Goal: Transaction & Acquisition: Purchase product/service

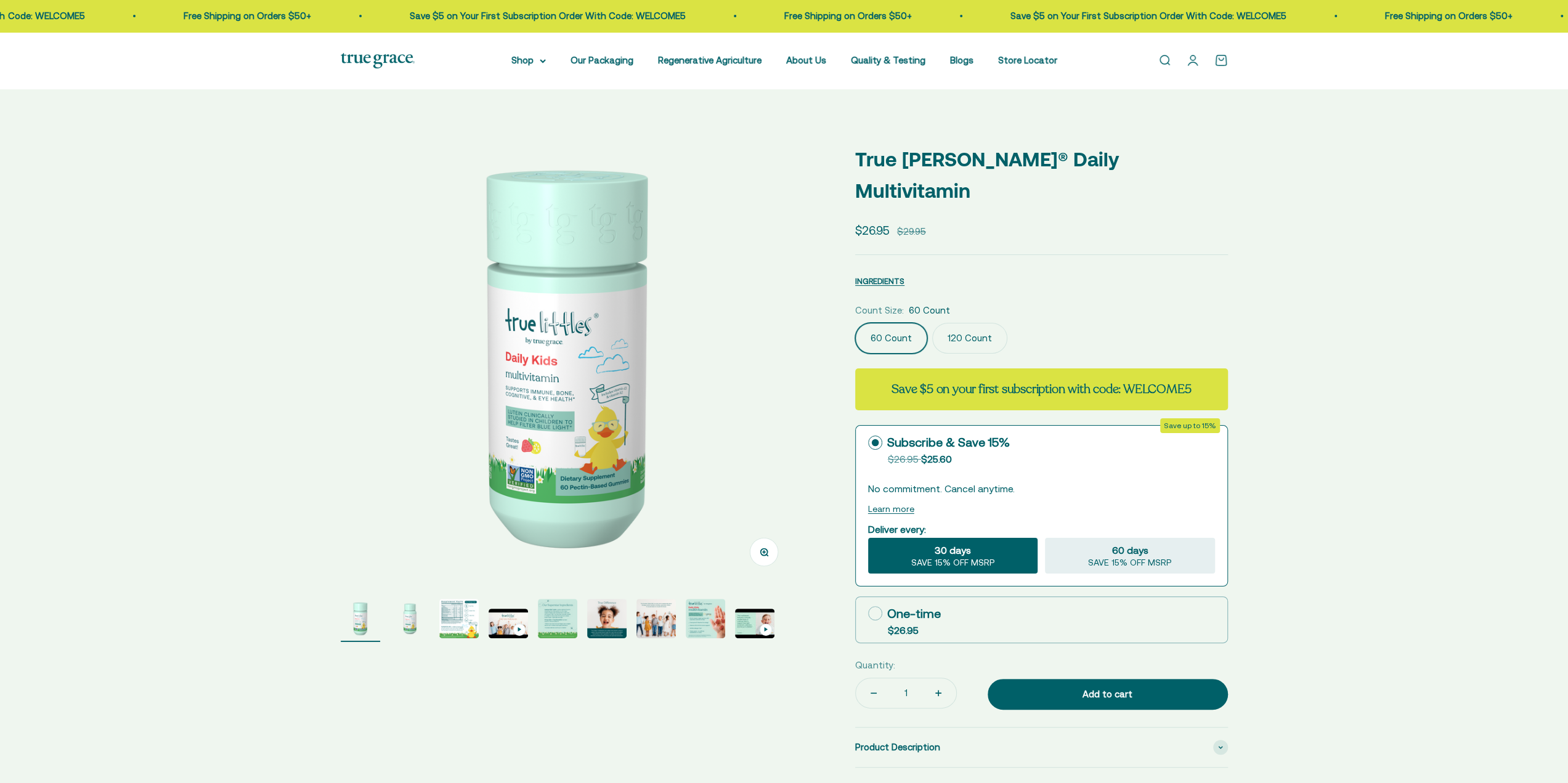
select select "3"
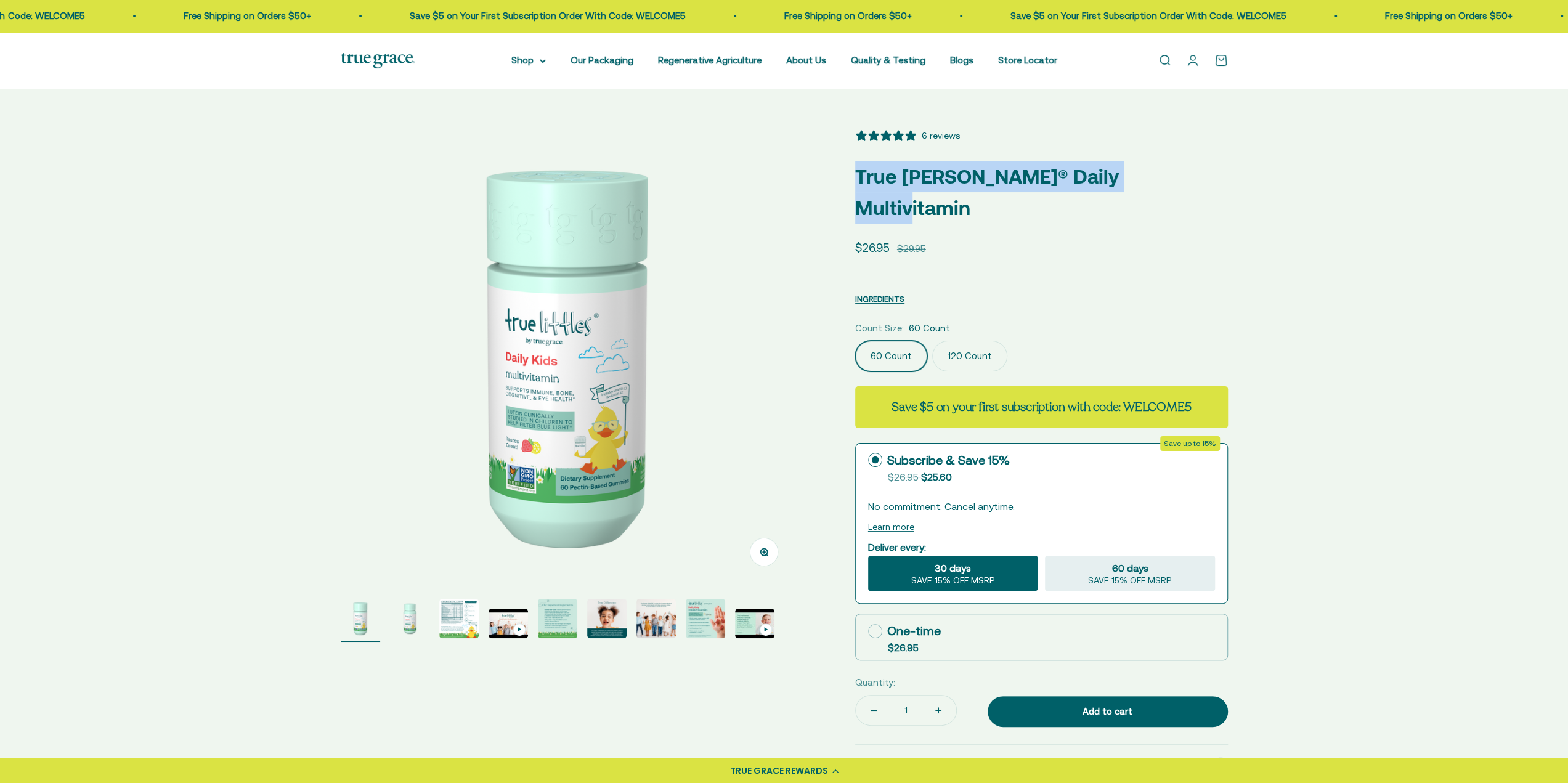
drag, startPoint x: 858, startPoint y: 176, endPoint x: 1197, endPoint y: 180, distance: 339.0
click at [1197, 180] on p "True [PERSON_NAME]® Daily Multivitamin" at bounding box center [1041, 192] width 373 height 63
copy p "True [PERSON_NAME]® Daily Multivitamin"
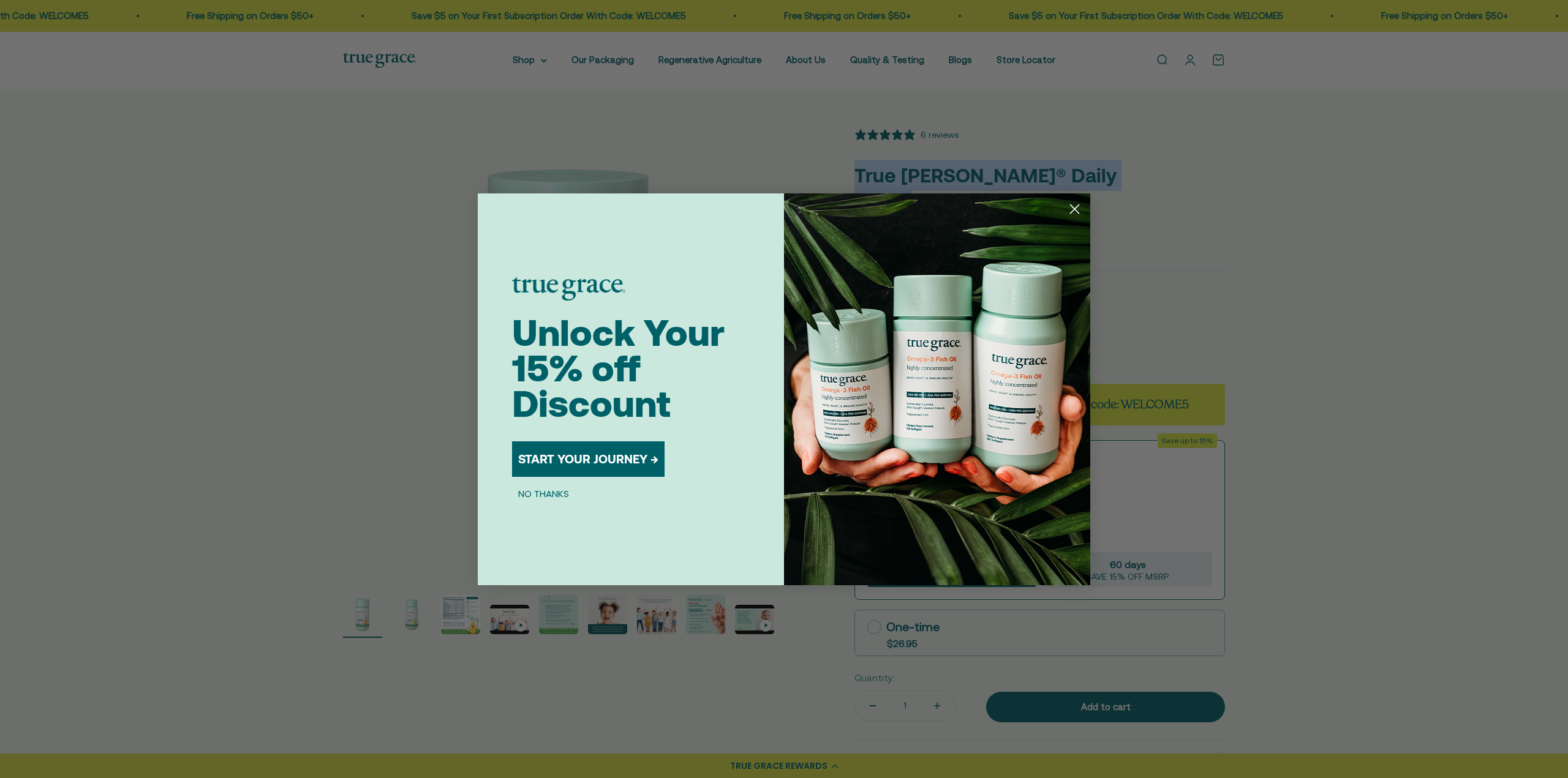
click at [1075, 206] on circle "Close dialog" at bounding box center [1074, 208] width 20 height 20
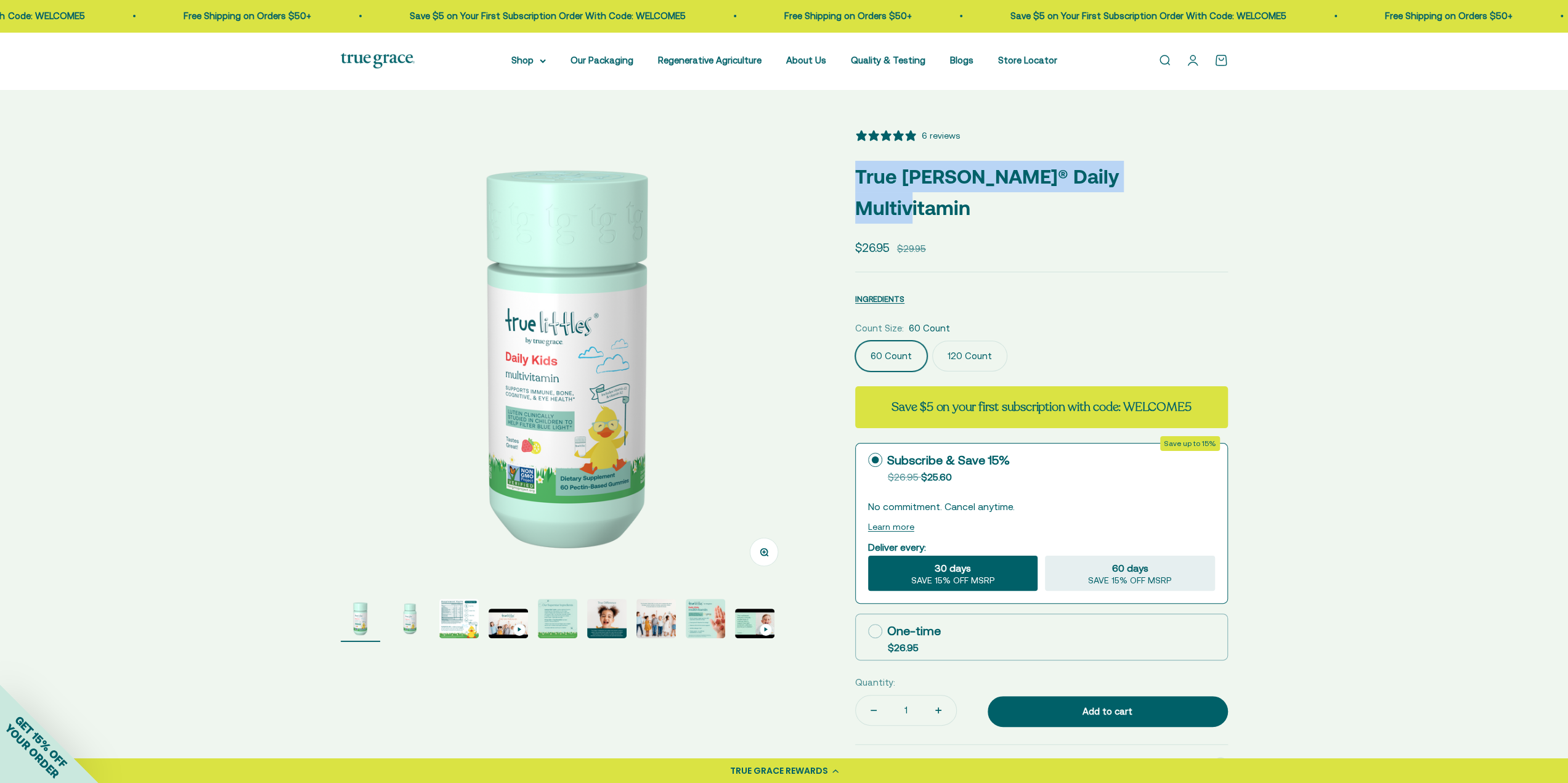
click at [451, 621] on img "Go to item 3" at bounding box center [458, 618] width 39 height 39
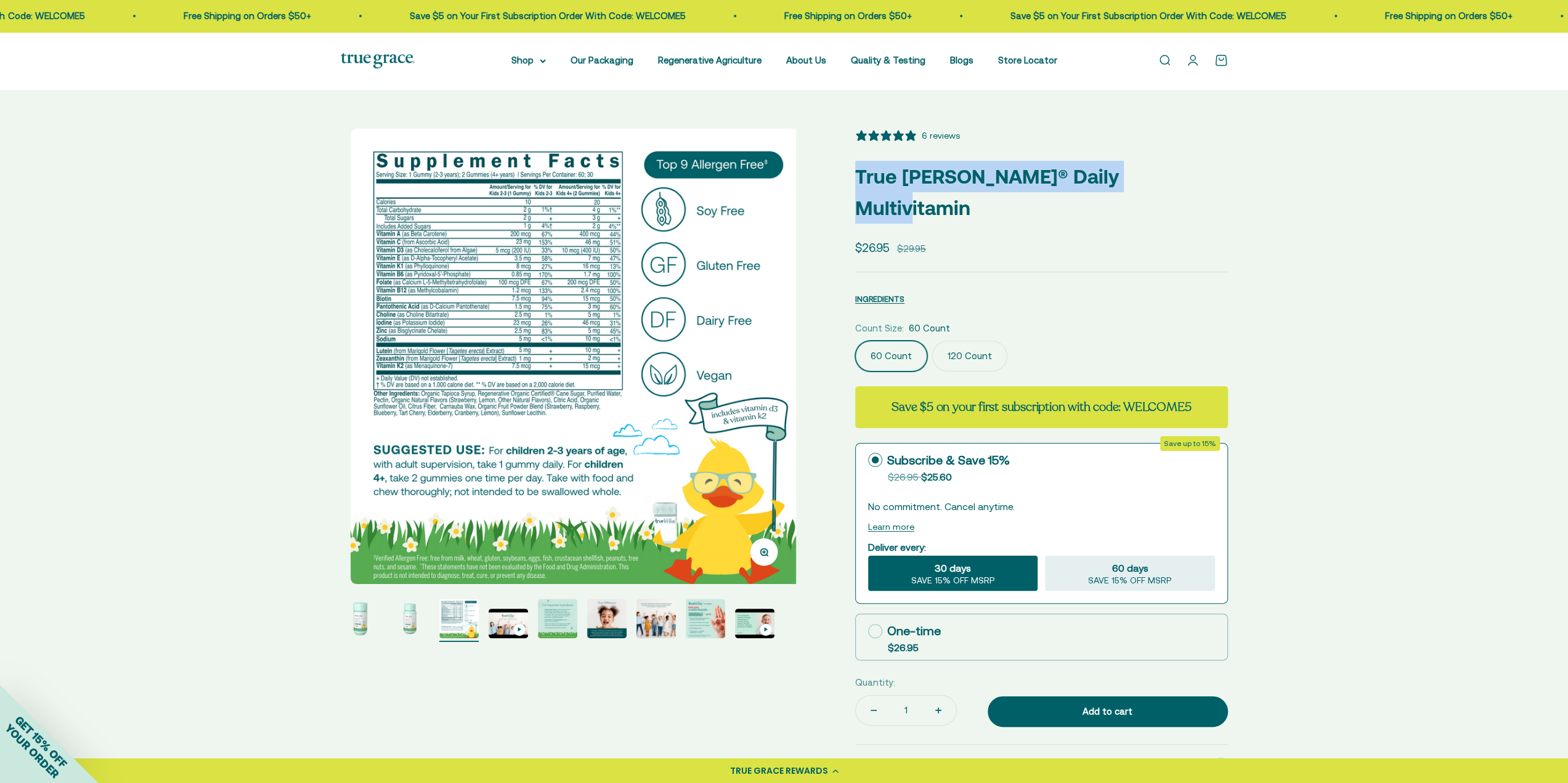
scroll to position [0, 940]
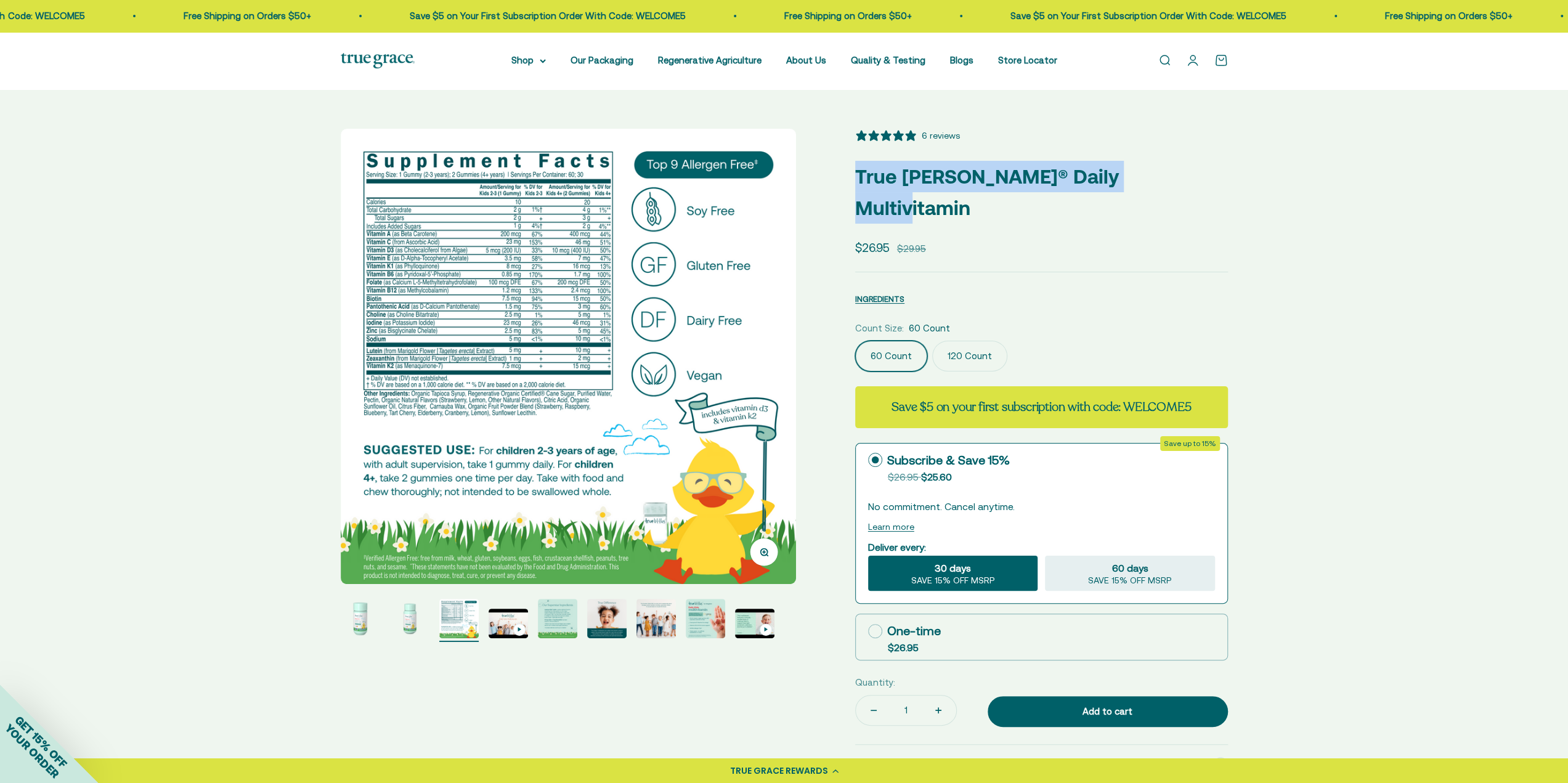
click at [575, 621] on img "Go to item 5" at bounding box center [557, 618] width 39 height 39
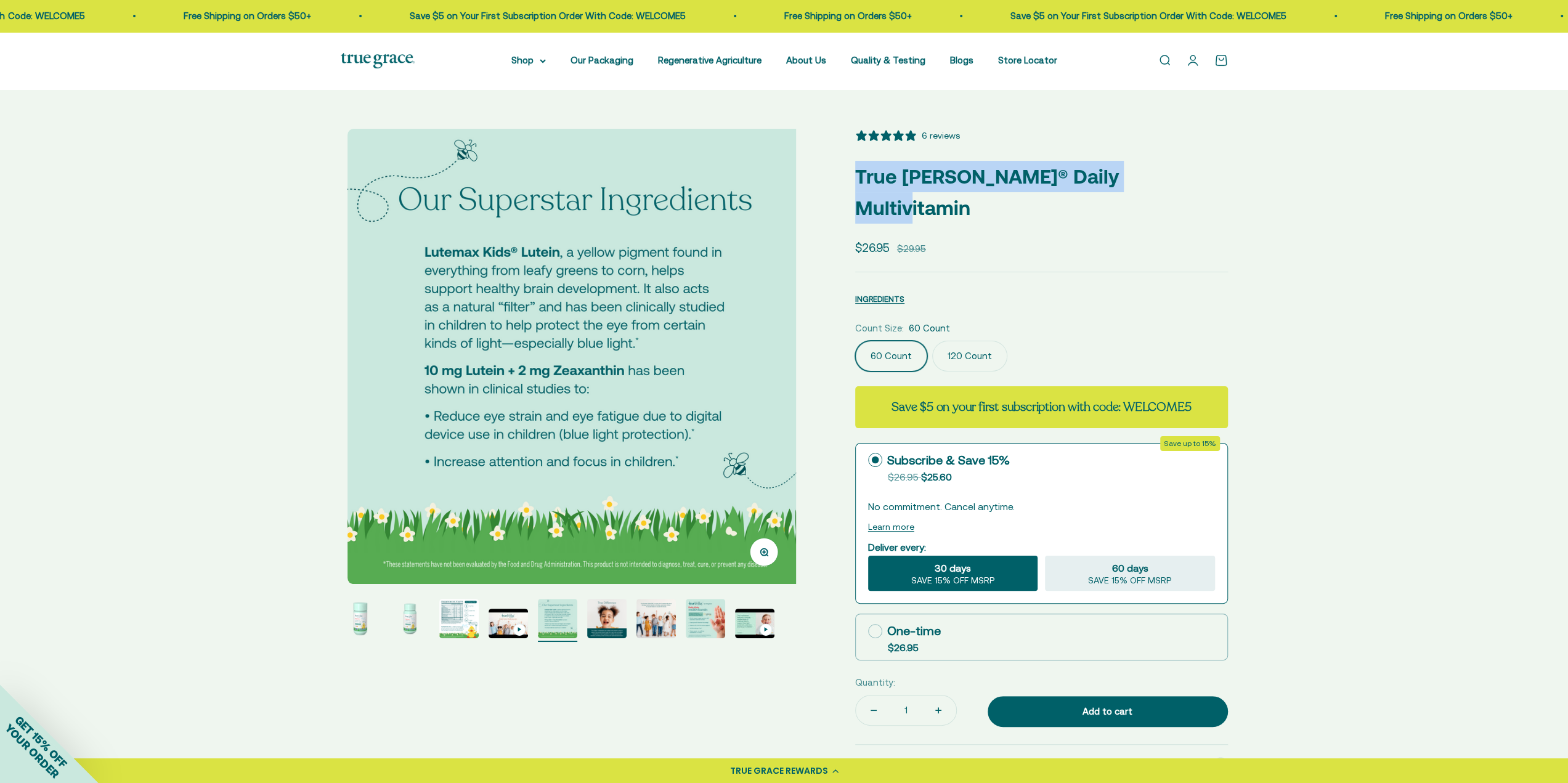
scroll to position [0, 1881]
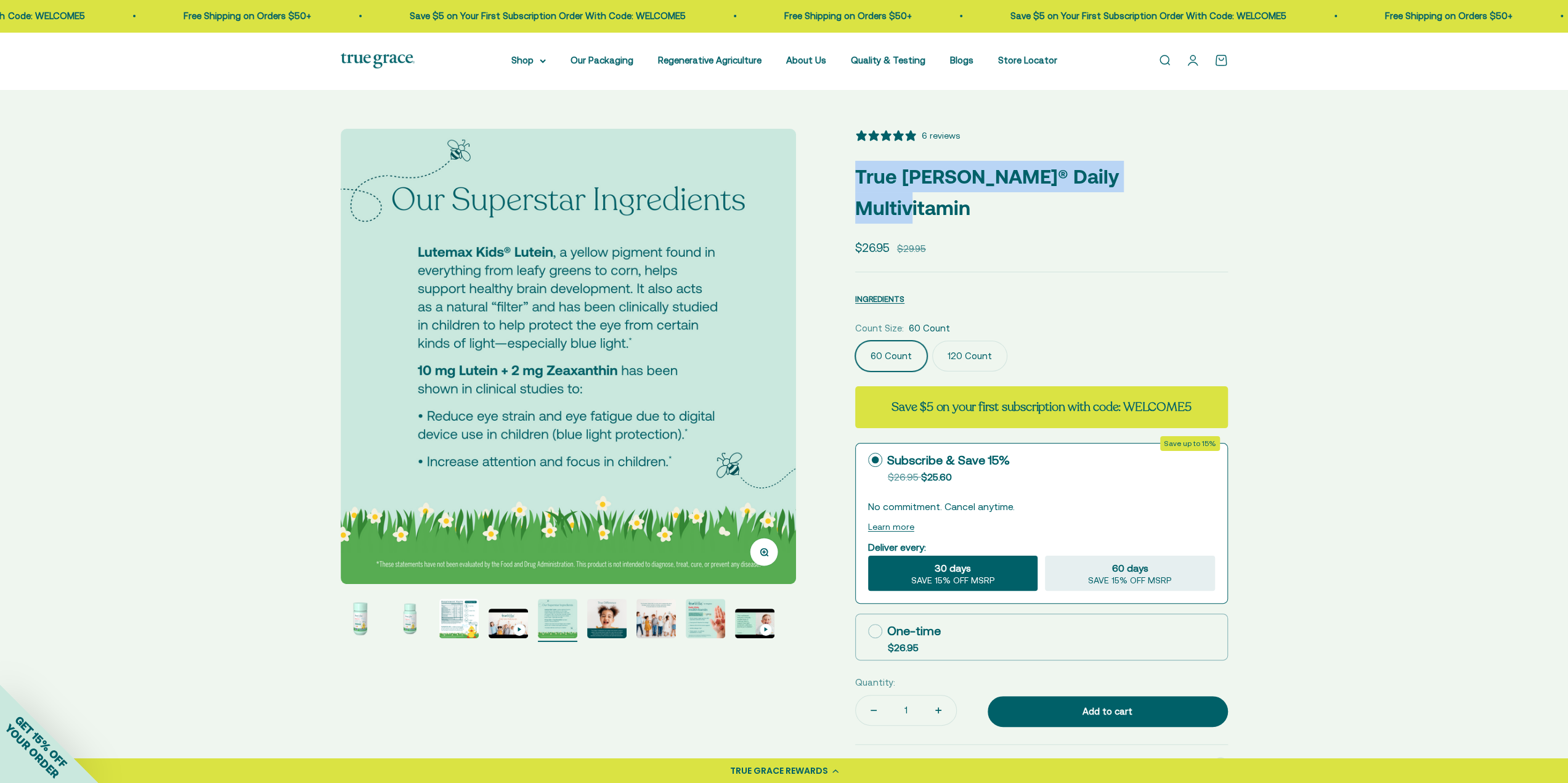
click at [443, 620] on img "Go to item 3" at bounding box center [458, 618] width 39 height 39
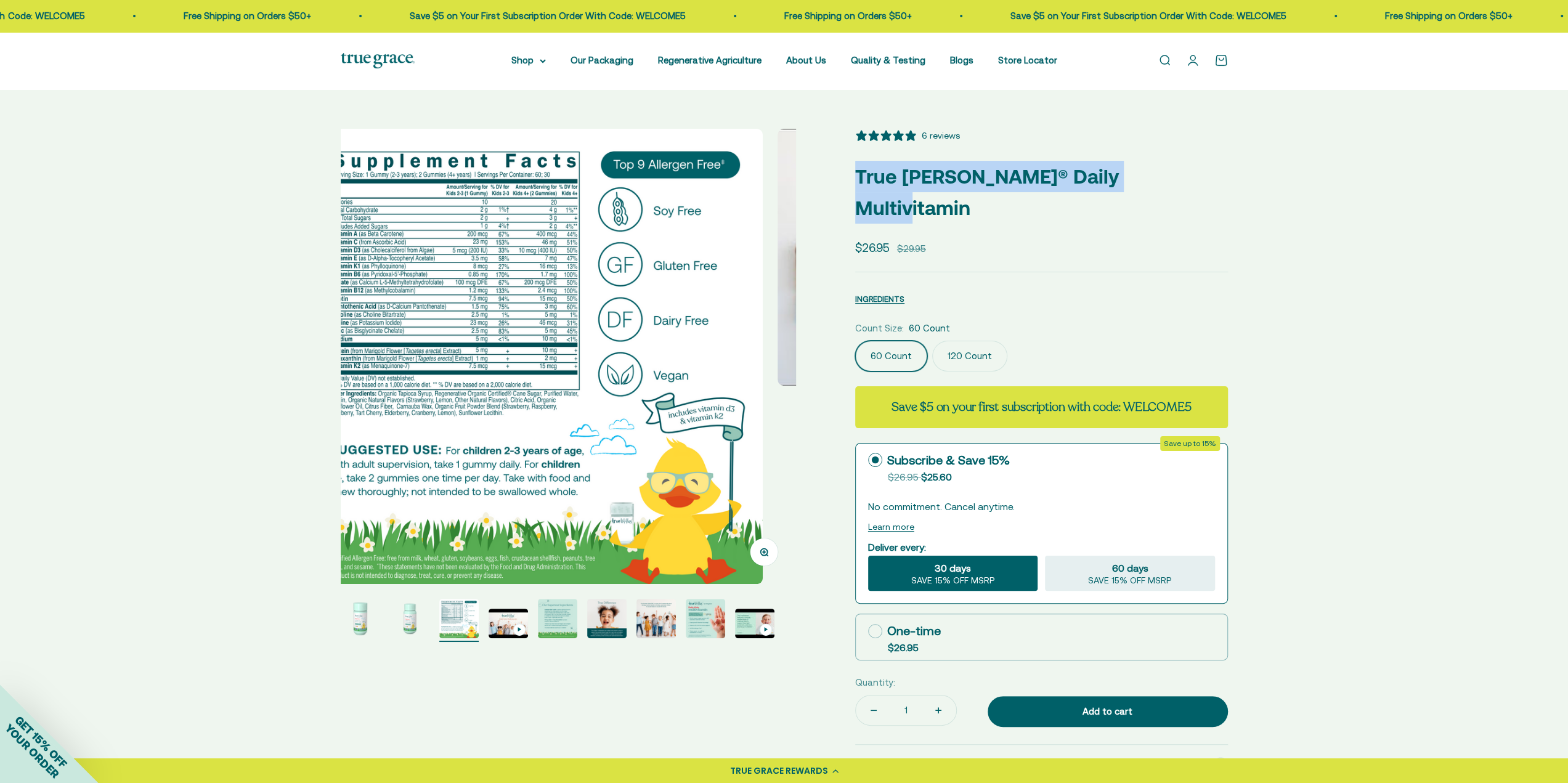
scroll to position [0, 940]
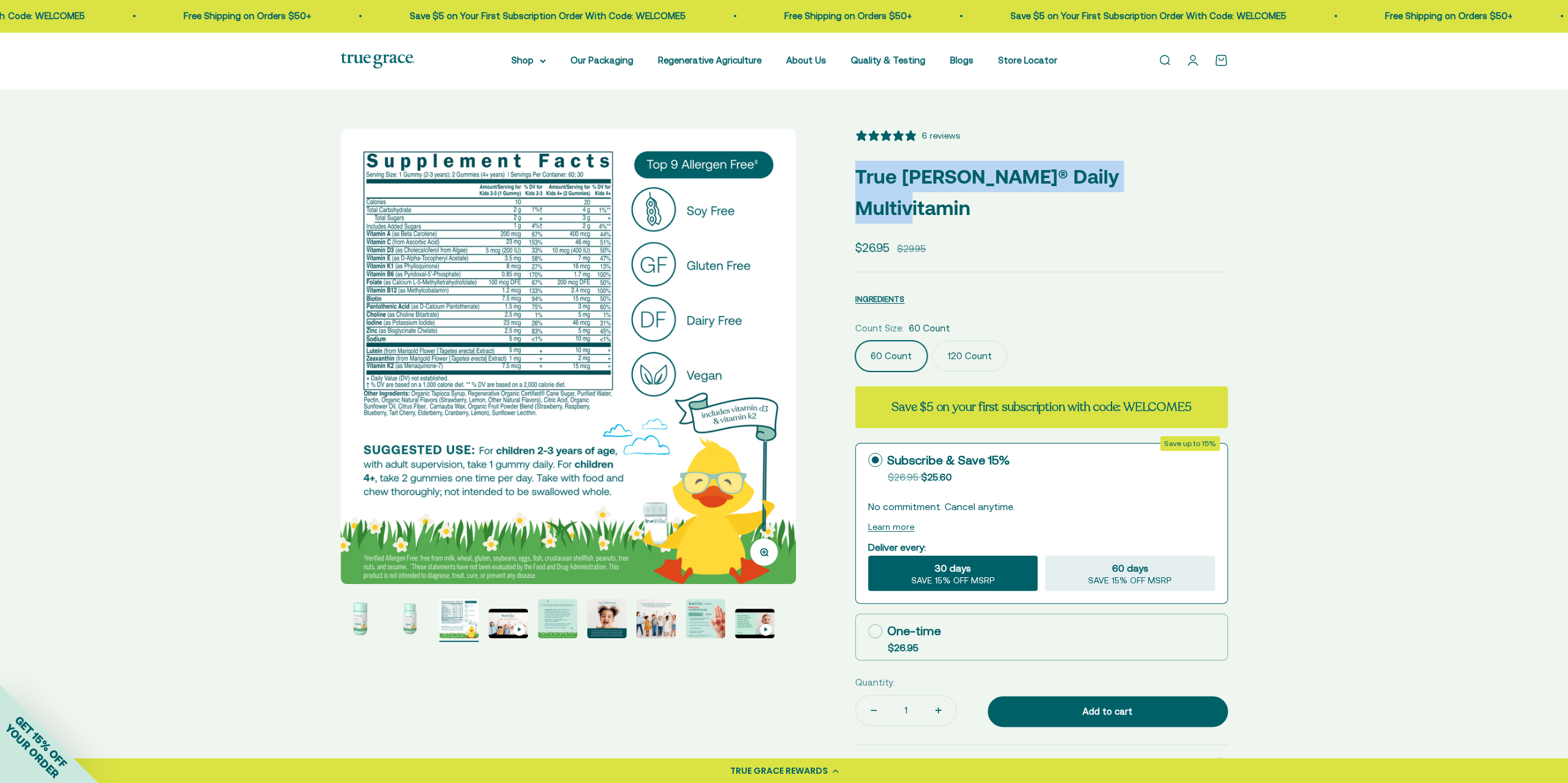
click at [558, 627] on img "Go to item 5" at bounding box center [557, 618] width 39 height 39
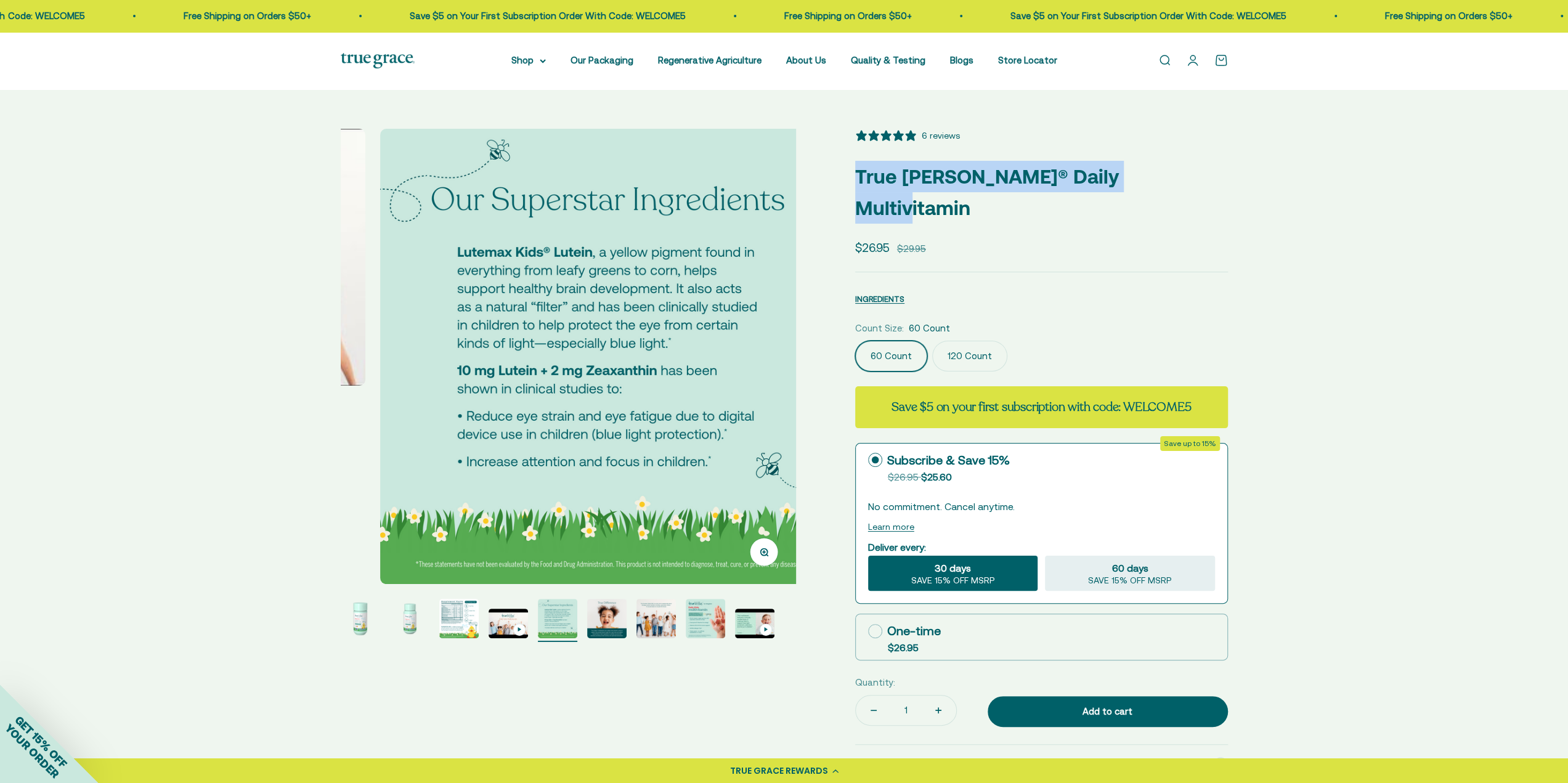
scroll to position [0, 1881]
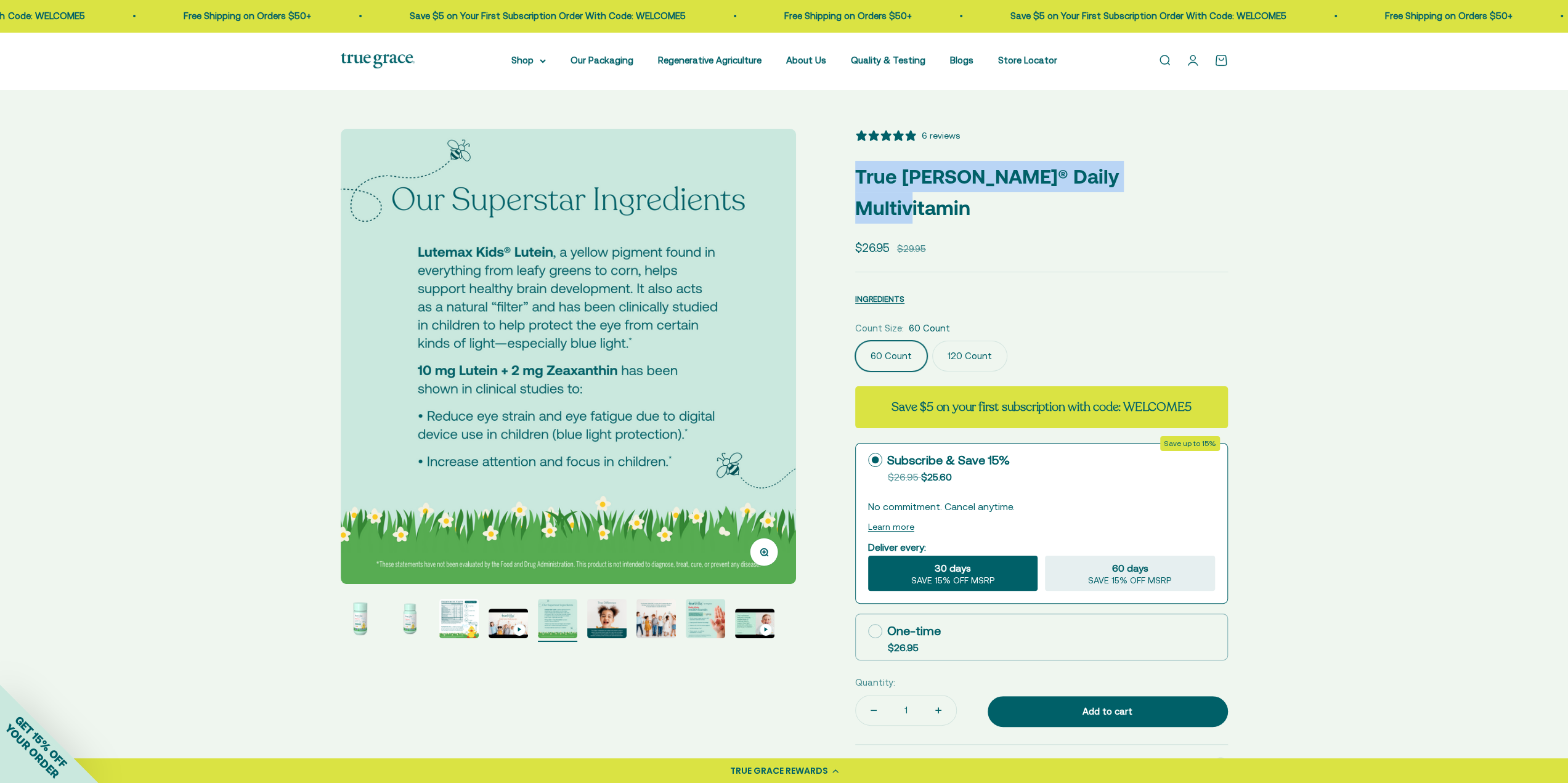
click at [617, 626] on img "Go to item 6" at bounding box center [607, 618] width 39 height 39
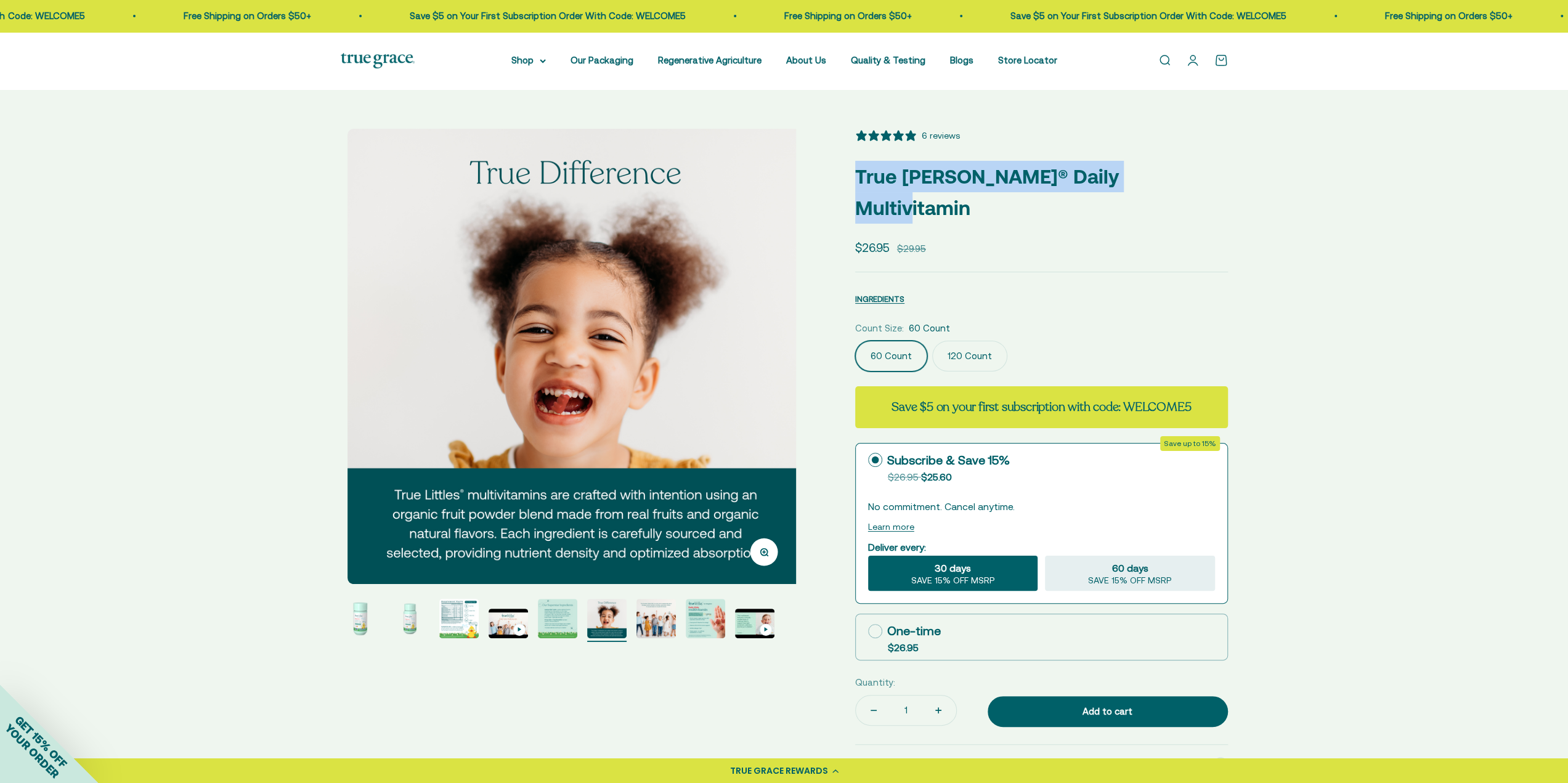
scroll to position [0, 2351]
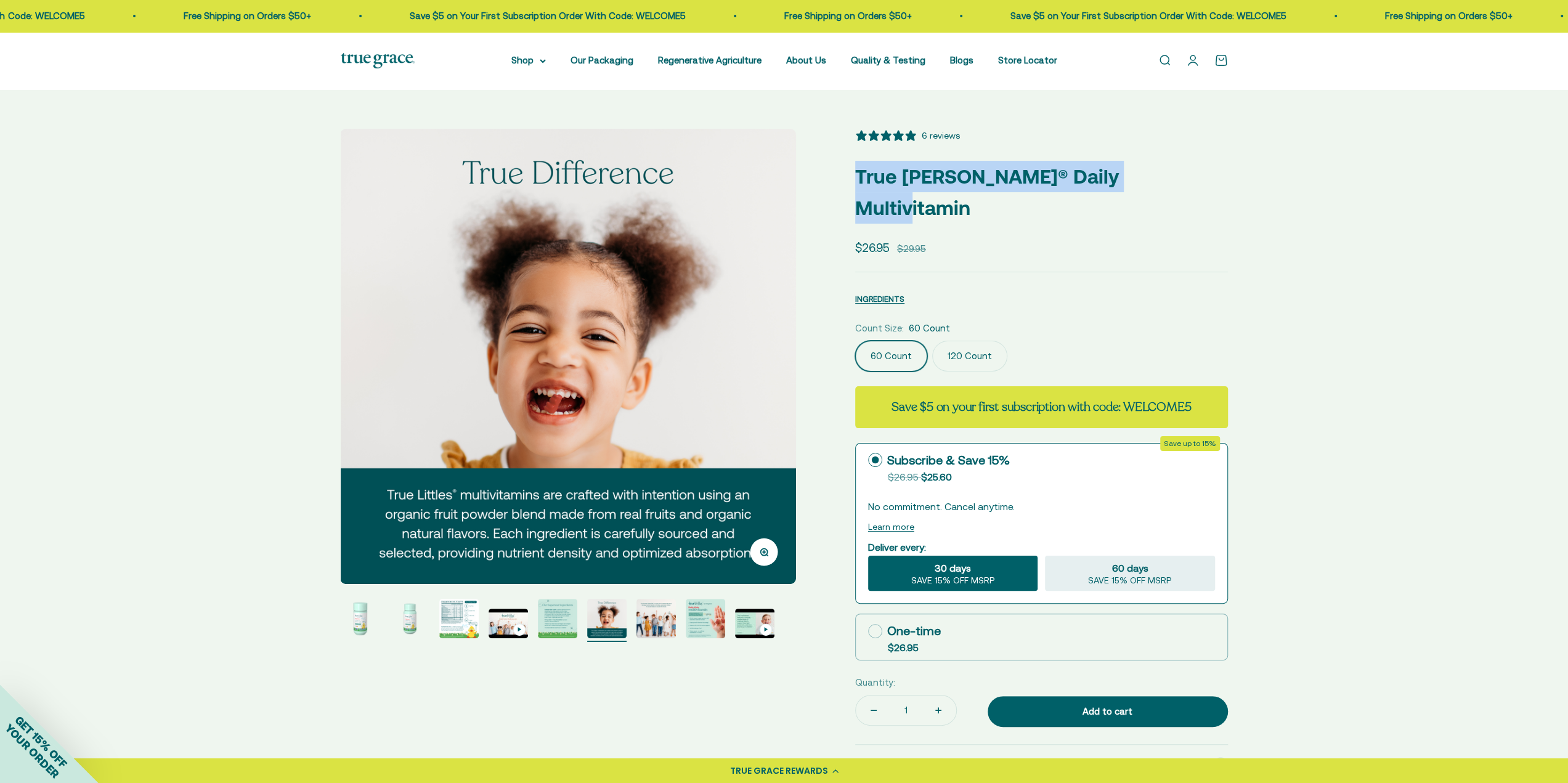
click at [549, 615] on img "Go to item 5" at bounding box center [557, 618] width 39 height 39
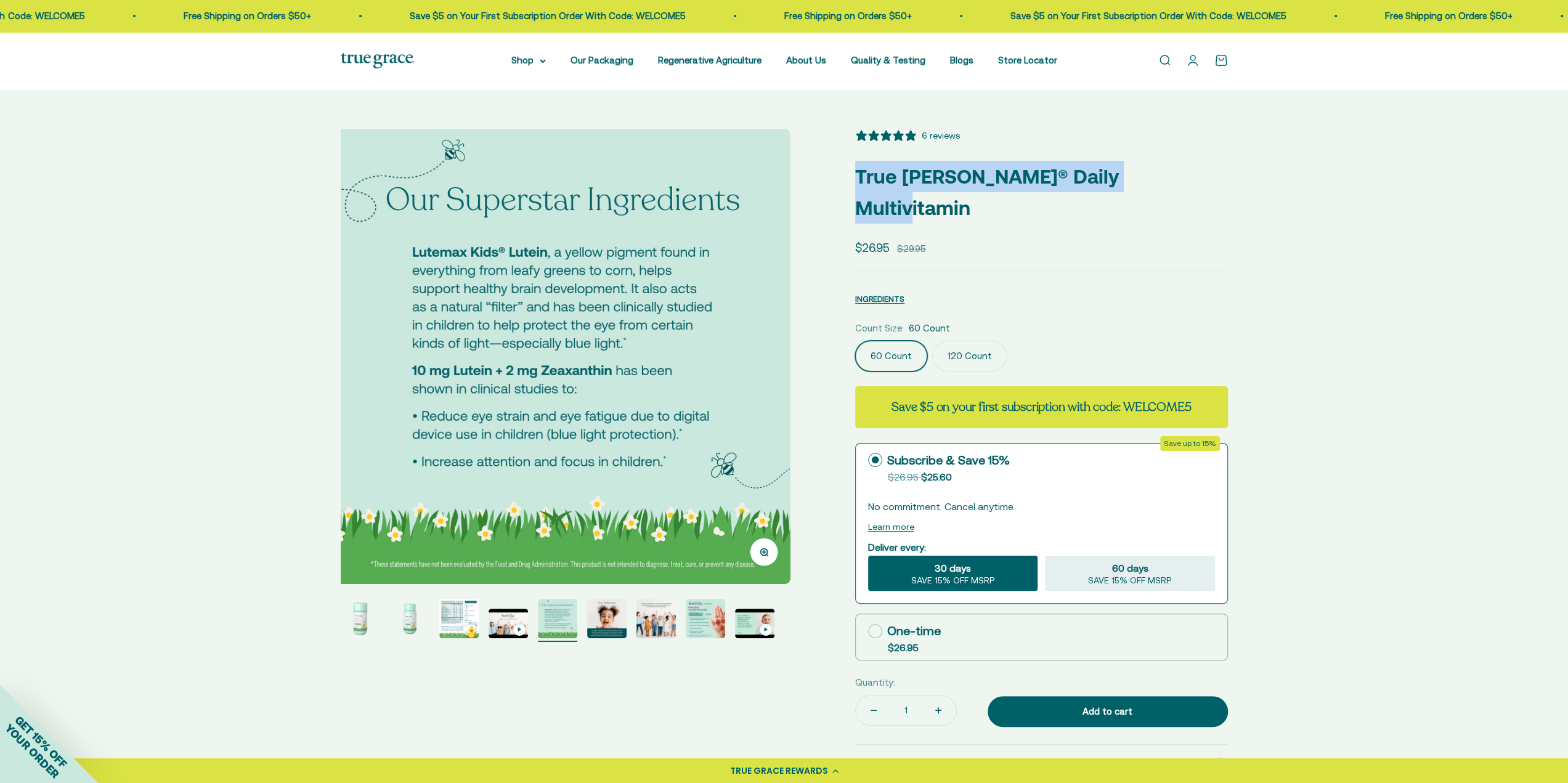
scroll to position [0, 1881]
click at [366, 623] on img "Go to item 1" at bounding box center [360, 618] width 39 height 39
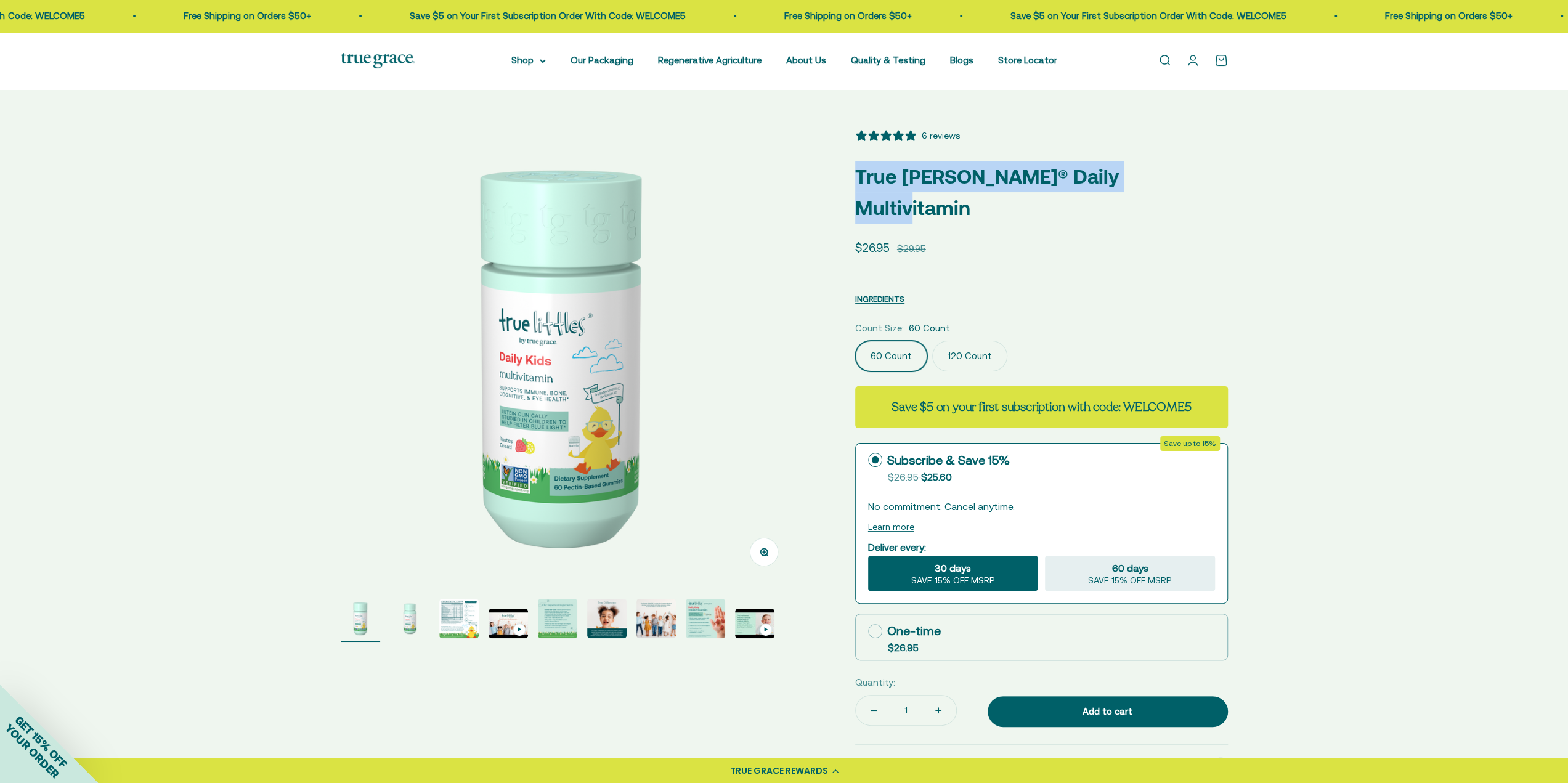
scroll to position [0, 0]
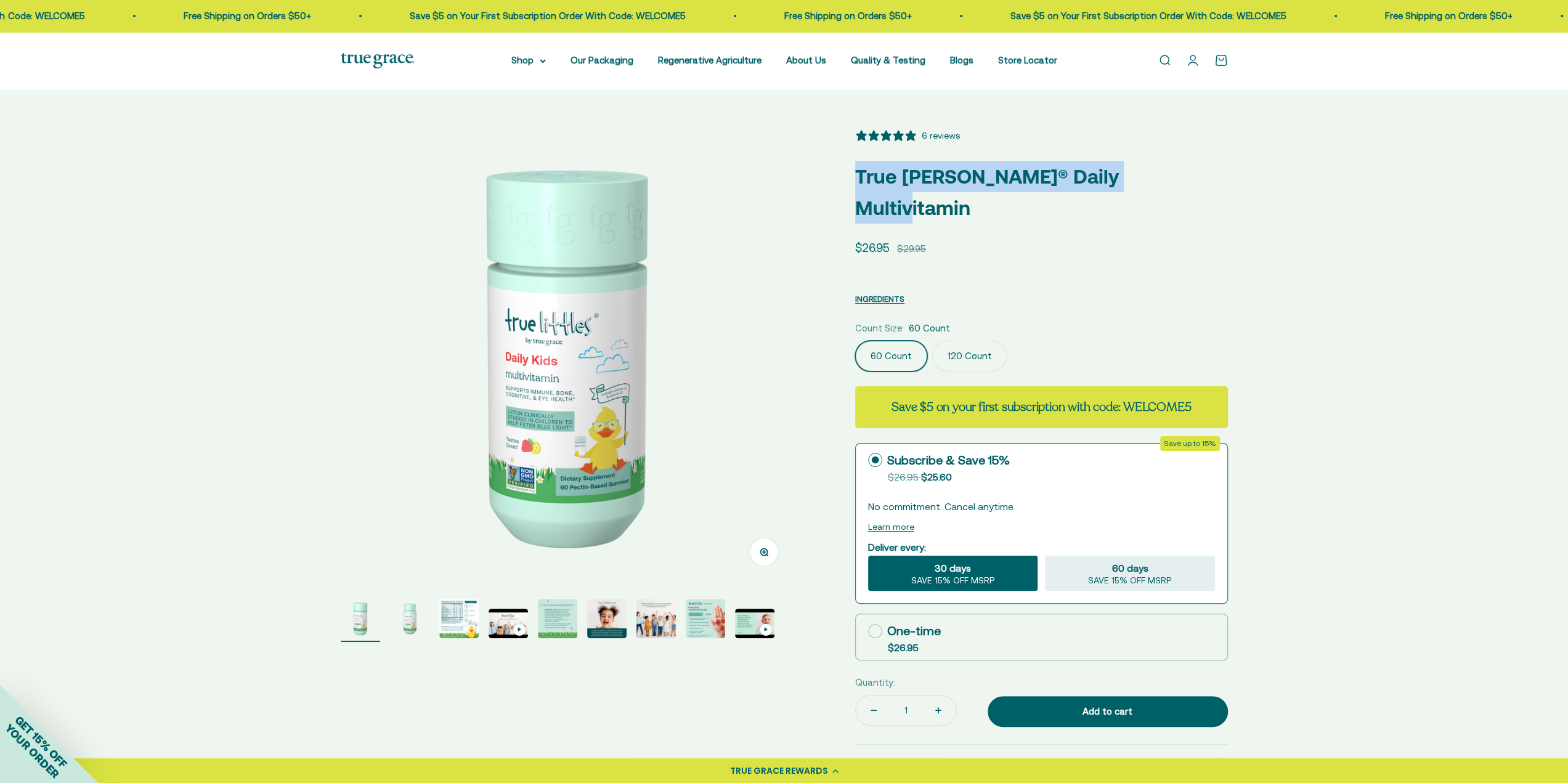
click at [552, 604] on img "Go to item 5" at bounding box center [557, 618] width 39 height 39
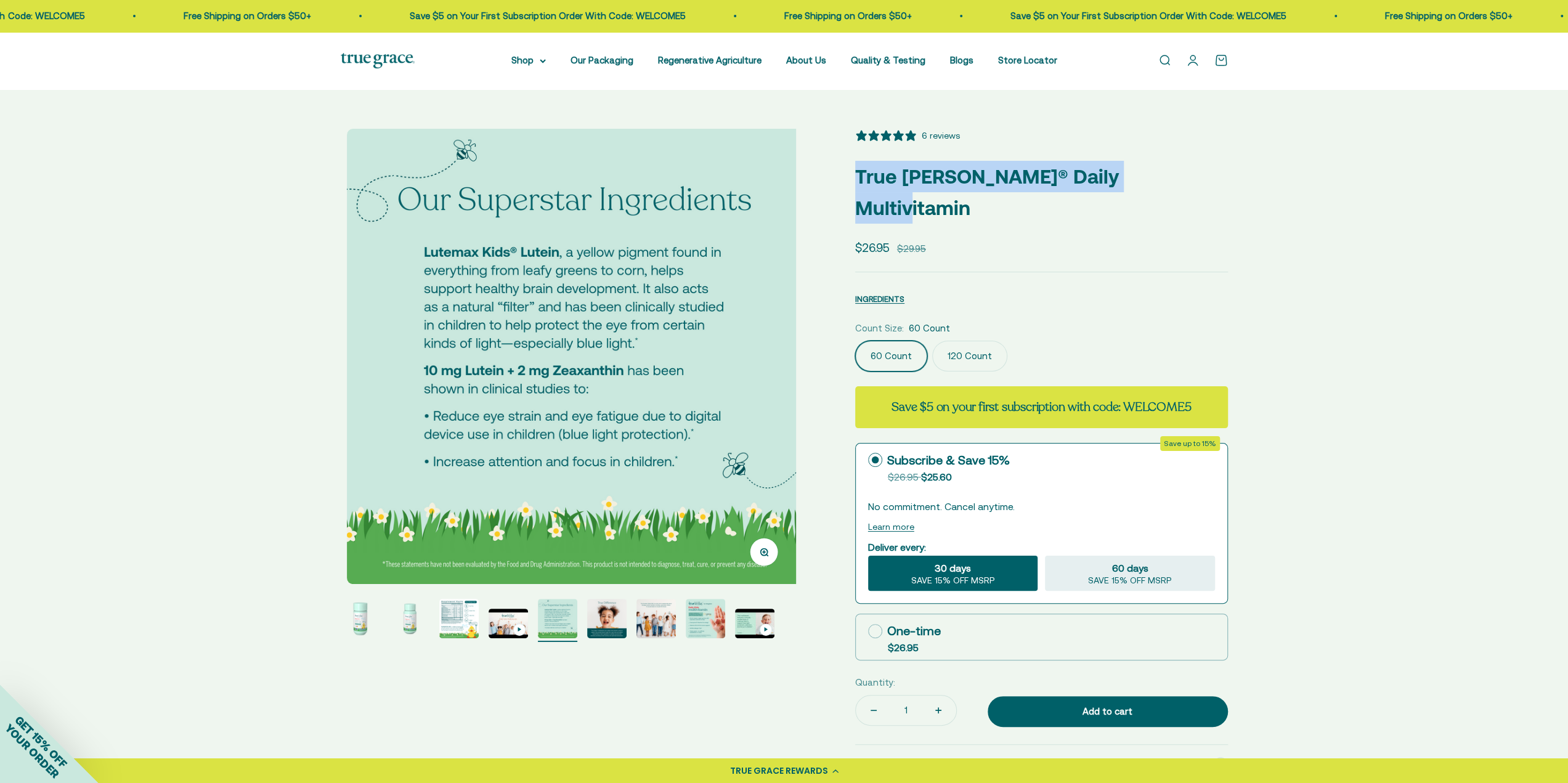
scroll to position [0, 1881]
click at [511, 359] on img at bounding box center [568, 356] width 455 height 455
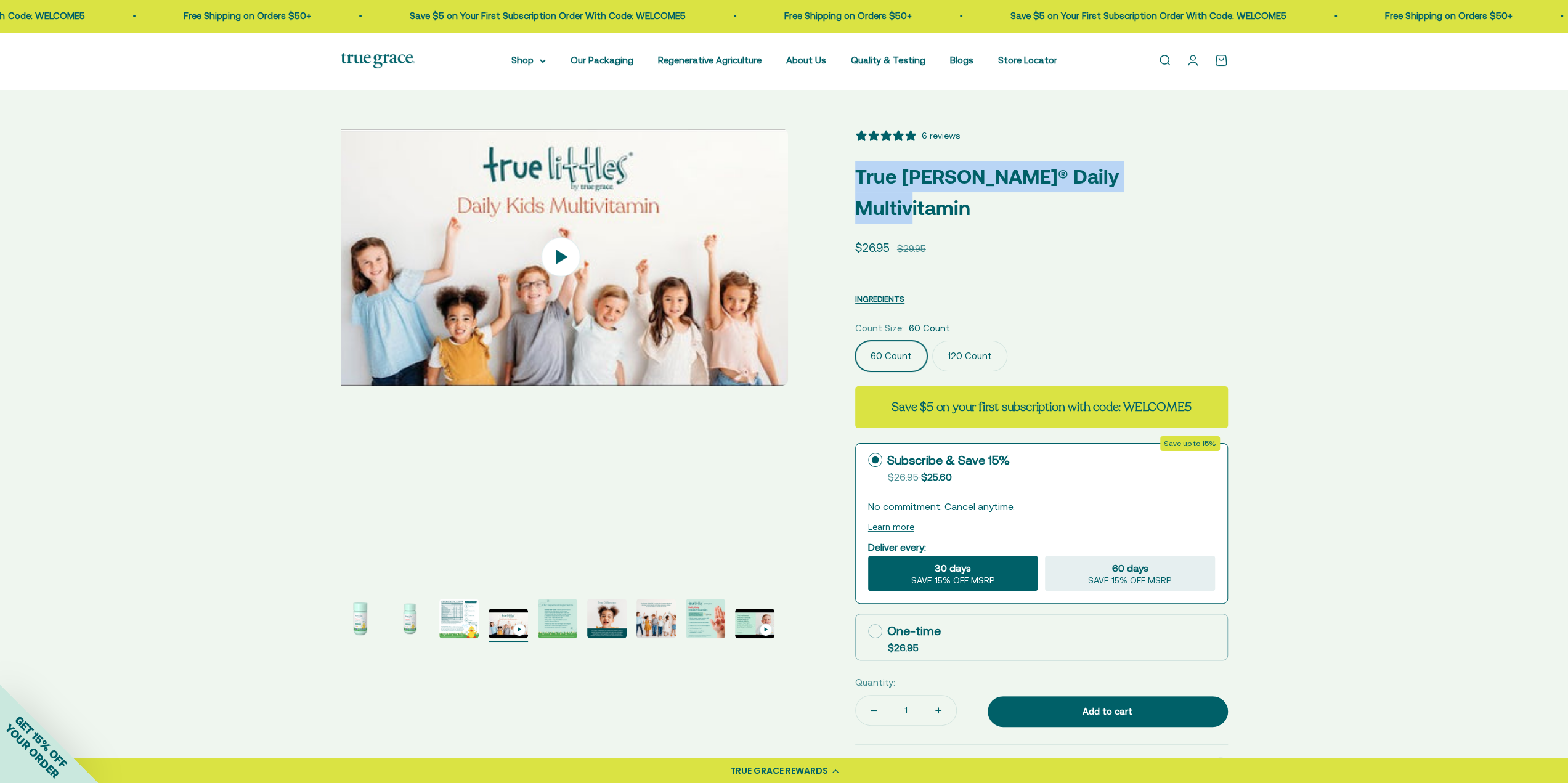
scroll to position [0, 1411]
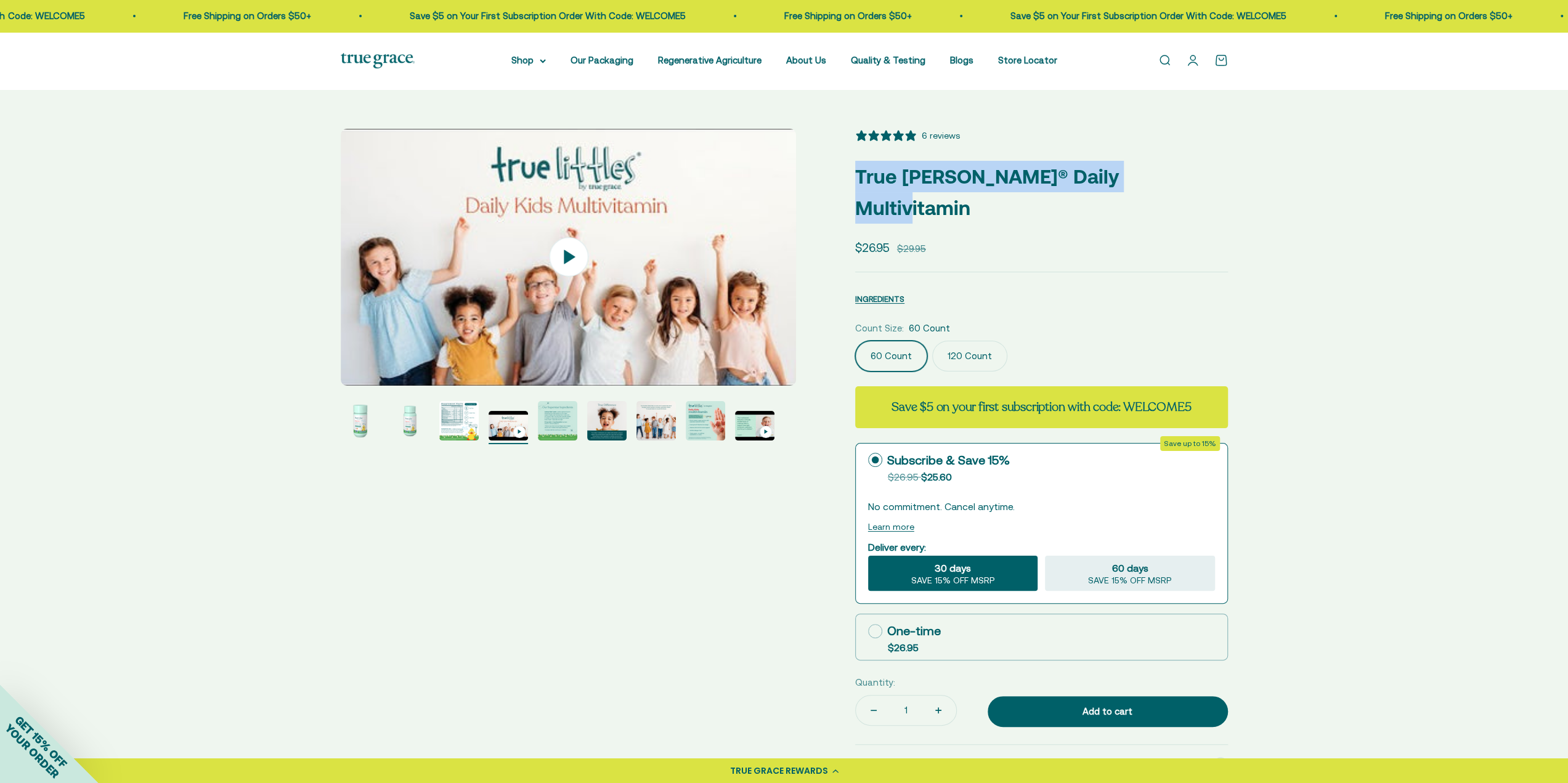
click at [704, 427] on img "Go to item 8" at bounding box center [705, 421] width 39 height 39
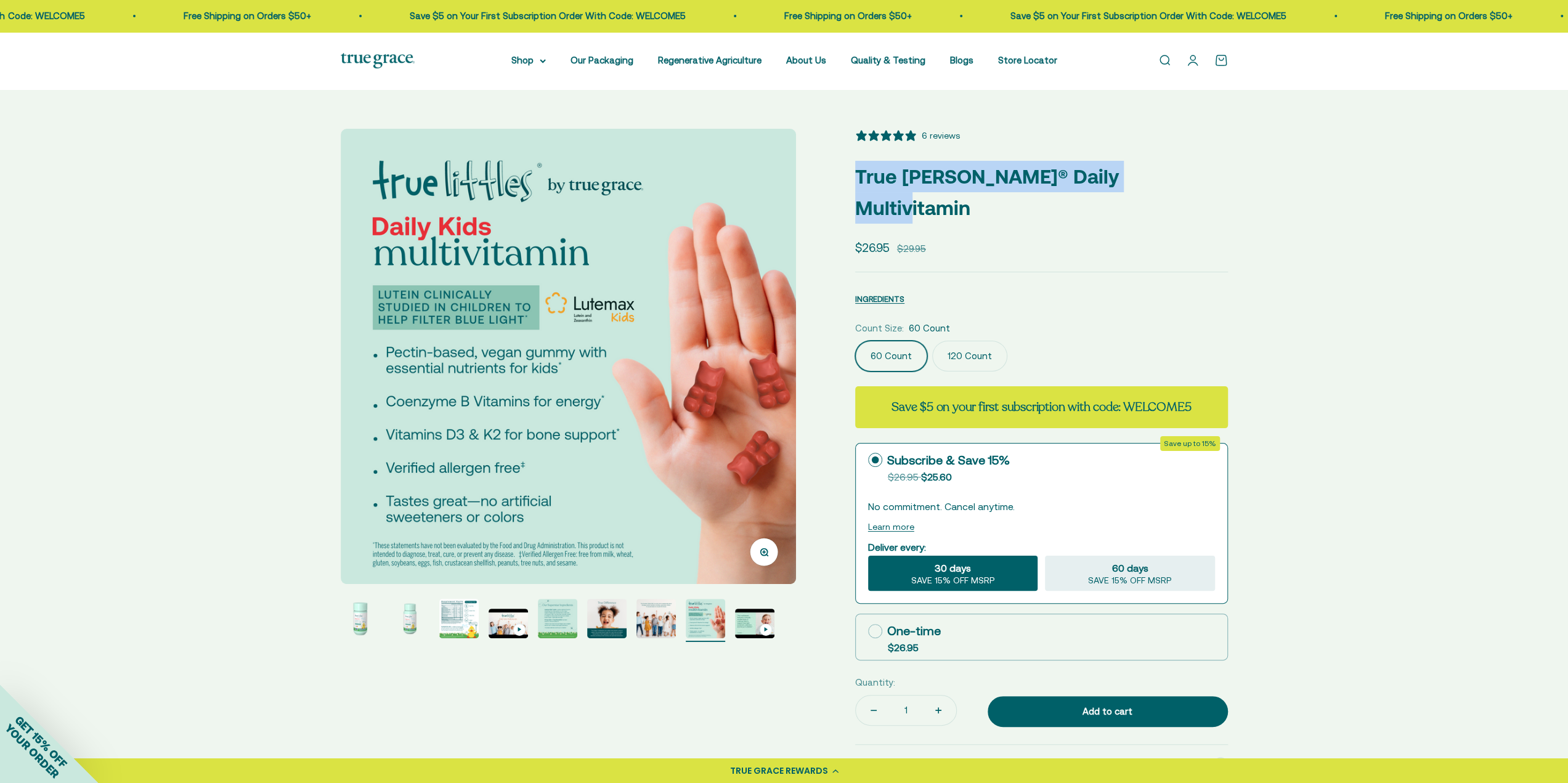
scroll to position [0, 3292]
click at [452, 621] on img "Go to item 3" at bounding box center [458, 618] width 39 height 39
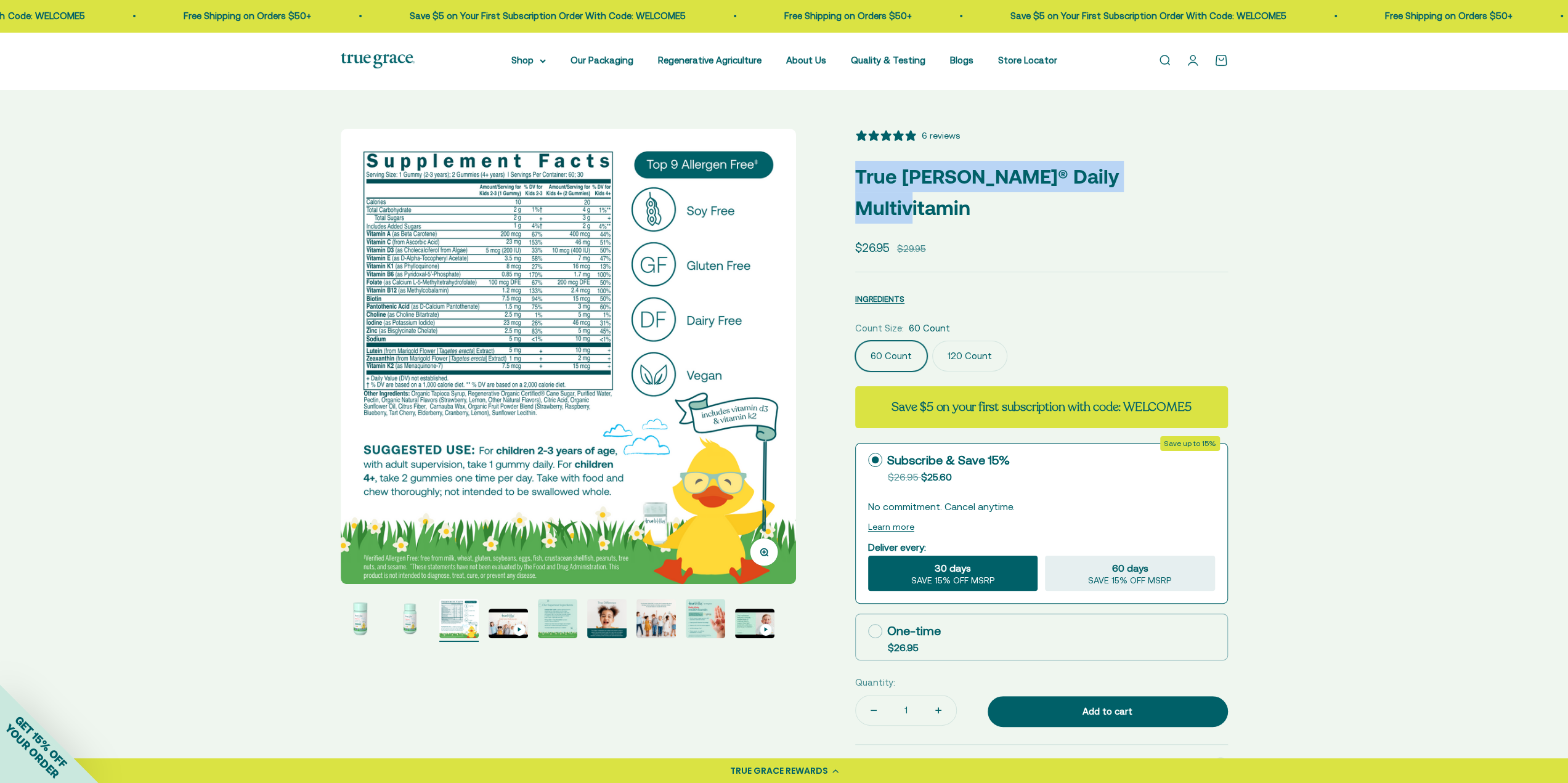
click at [548, 626] on img "Go to item 5" at bounding box center [557, 618] width 39 height 39
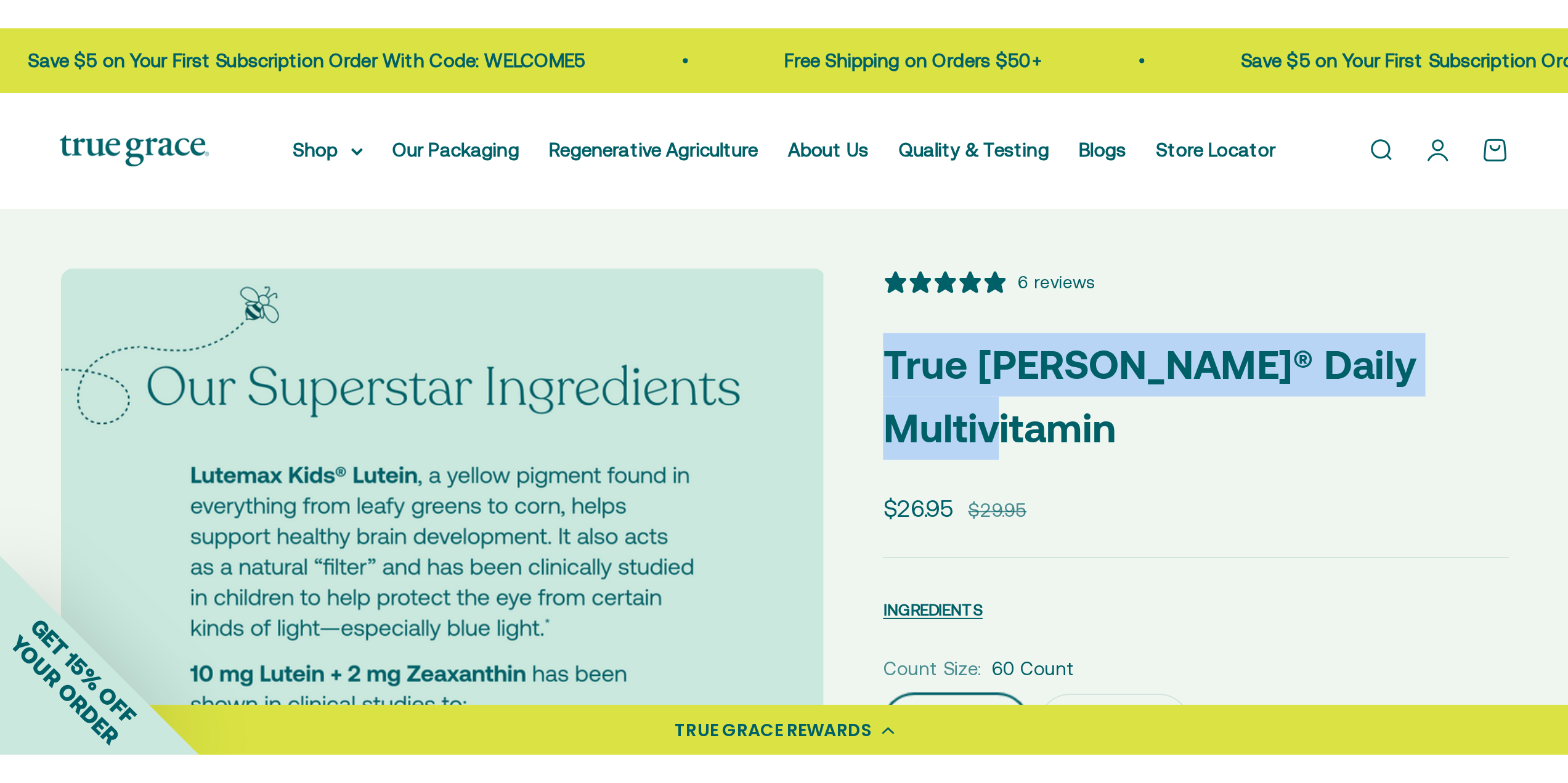
scroll to position [0, 1881]
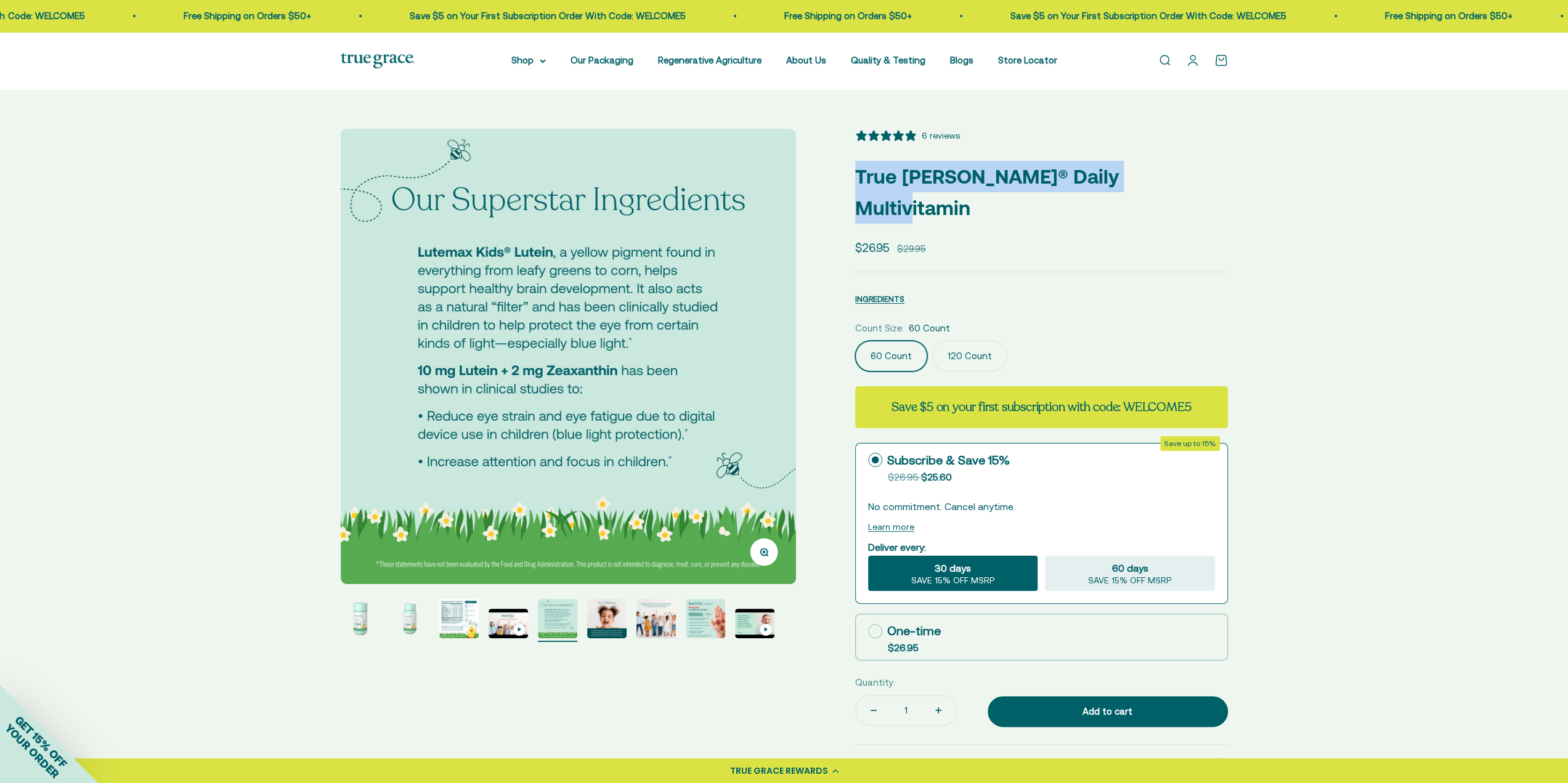
click at [353, 623] on img "Go to item 1" at bounding box center [360, 618] width 39 height 39
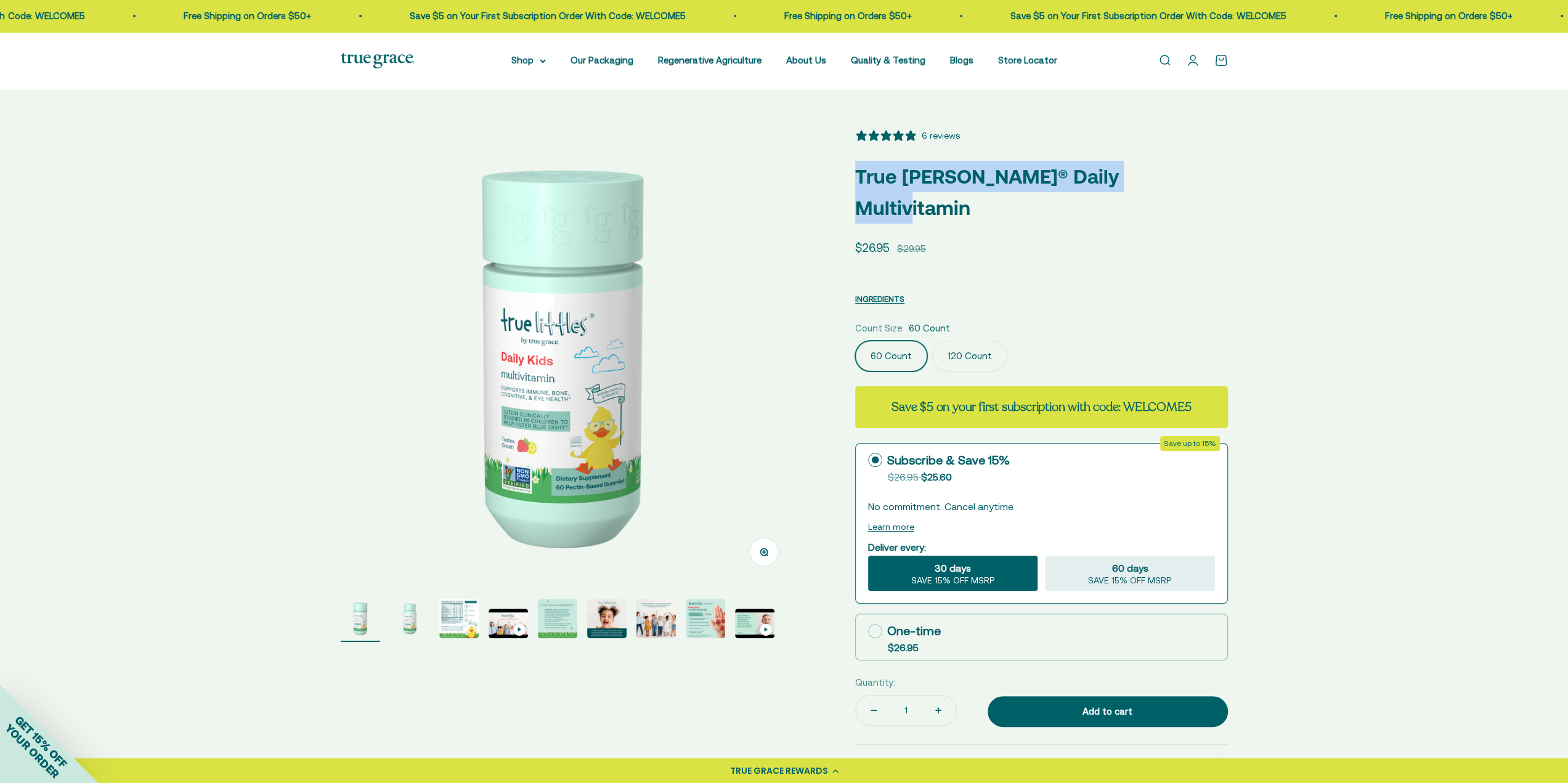
scroll to position [0, 0]
